Goal: Task Accomplishment & Management: Manage account settings

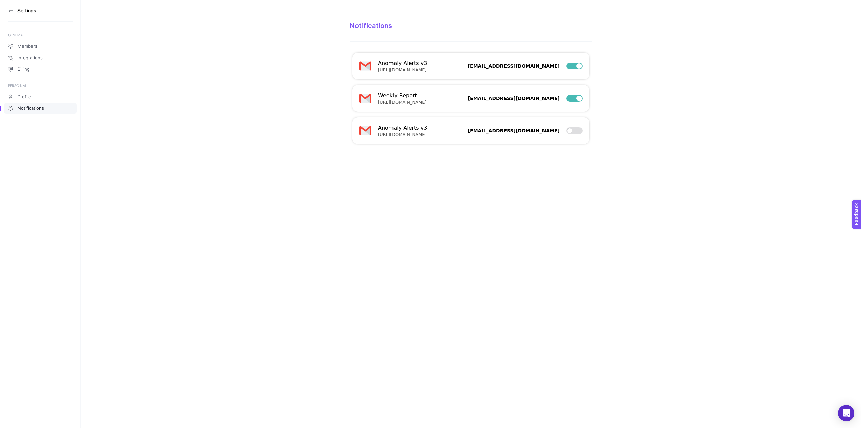
click at [575, 99] on div at bounding box center [575, 98] width 16 height 7
click at [567, 99] on input "checkbox" at bounding box center [566, 98] width 0 height 0
checkbox input "false"
click at [567, 75] on div "Anomaly Alerts v3 [URL][DOMAIN_NAME] [DOMAIN_NAME][EMAIL_ADDRESS][PERSON_NAME][…" at bounding box center [471, 65] width 237 height 27
click at [575, 69] on div at bounding box center [575, 66] width 16 height 7
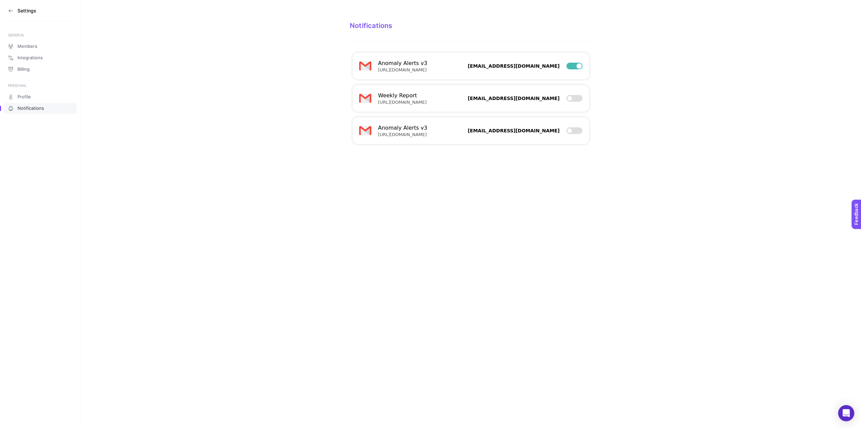
click at [567, 66] on input "checkbox" at bounding box center [566, 66] width 0 height 0
checkbox input "false"
click at [25, 9] on h3 "Settings" at bounding box center [26, 10] width 19 height 5
click at [9, 9] on icon at bounding box center [10, 10] width 5 height 5
